Goal: Navigation & Orientation: Find specific page/section

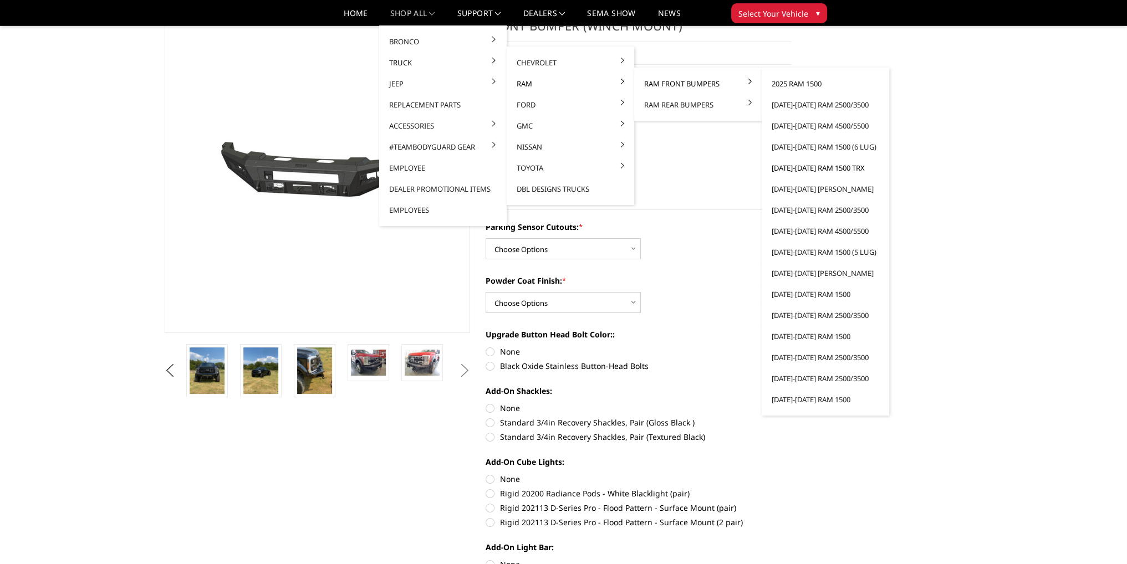
click at [831, 164] on link "[DATE]-[DATE] Ram 1500 TRX" at bounding box center [825, 167] width 119 height 21
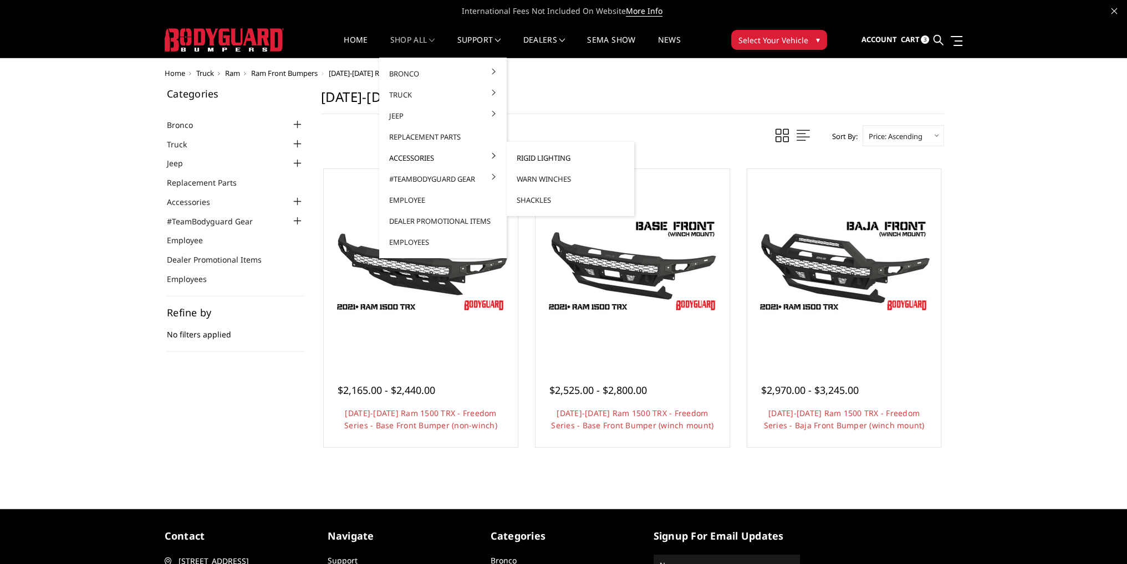
click at [534, 159] on link "Rigid Lighting" at bounding box center [570, 157] width 119 height 21
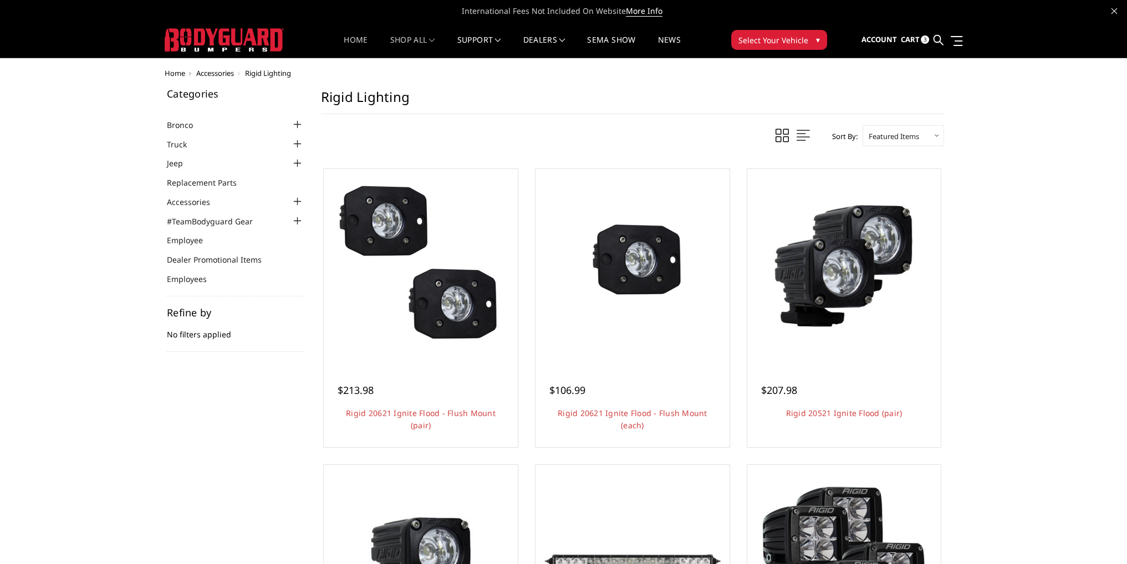
click at [348, 43] on link "Home" at bounding box center [356, 47] width 24 height 22
